Goal: Task Accomplishment & Management: Use online tool/utility

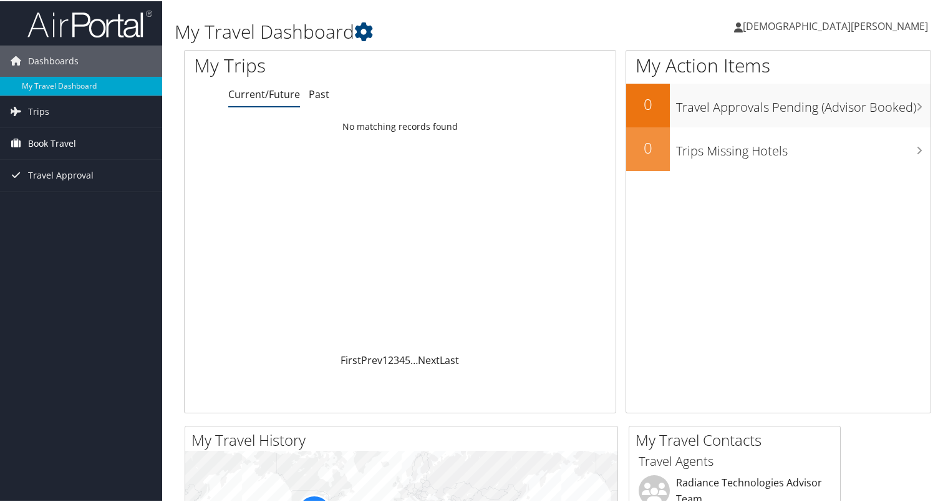
click at [112, 140] on link "Book Travel" at bounding box center [81, 142] width 162 height 31
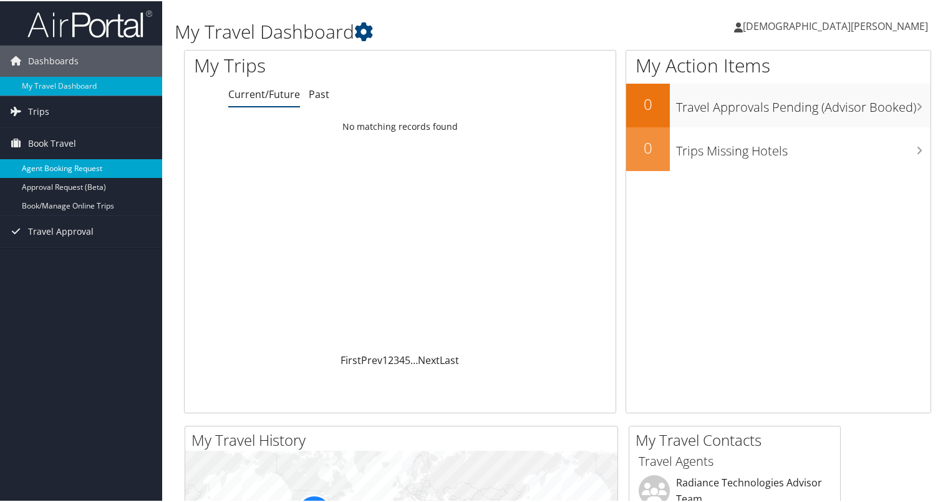
click at [110, 165] on link "Agent Booking Request" at bounding box center [81, 167] width 162 height 19
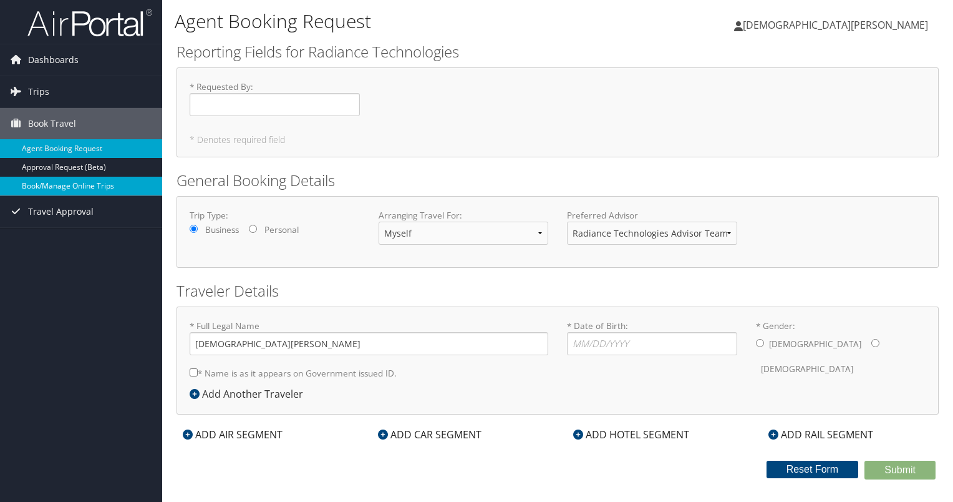
click at [70, 191] on link "Book/Manage Online Trips" at bounding box center [81, 186] width 162 height 19
